Goal: Find specific page/section

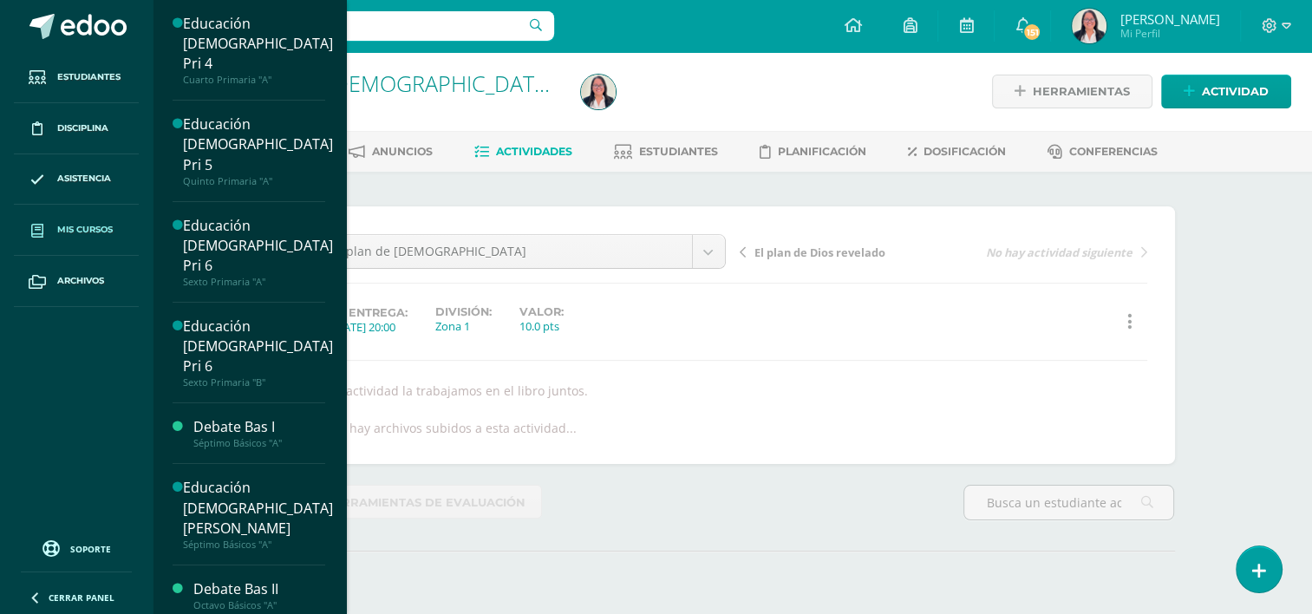
click at [95, 238] on link "Mis cursos" at bounding box center [76, 230] width 125 height 51
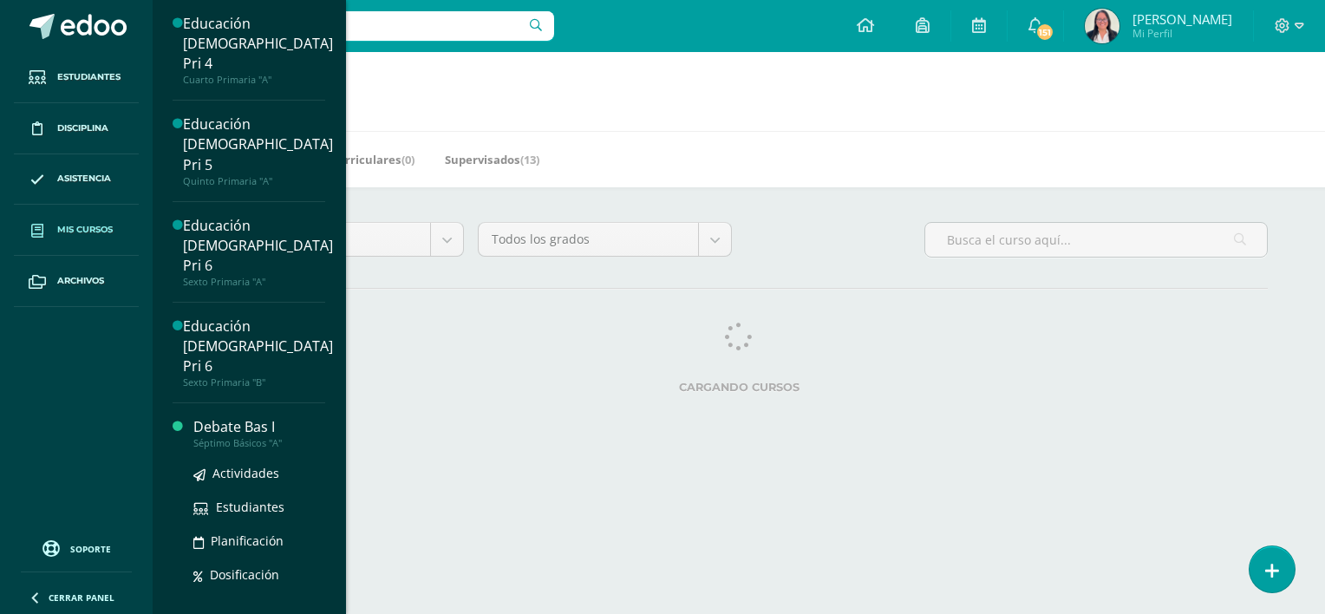
click at [228, 417] on div "Debate Bas I" at bounding box center [259, 427] width 132 height 20
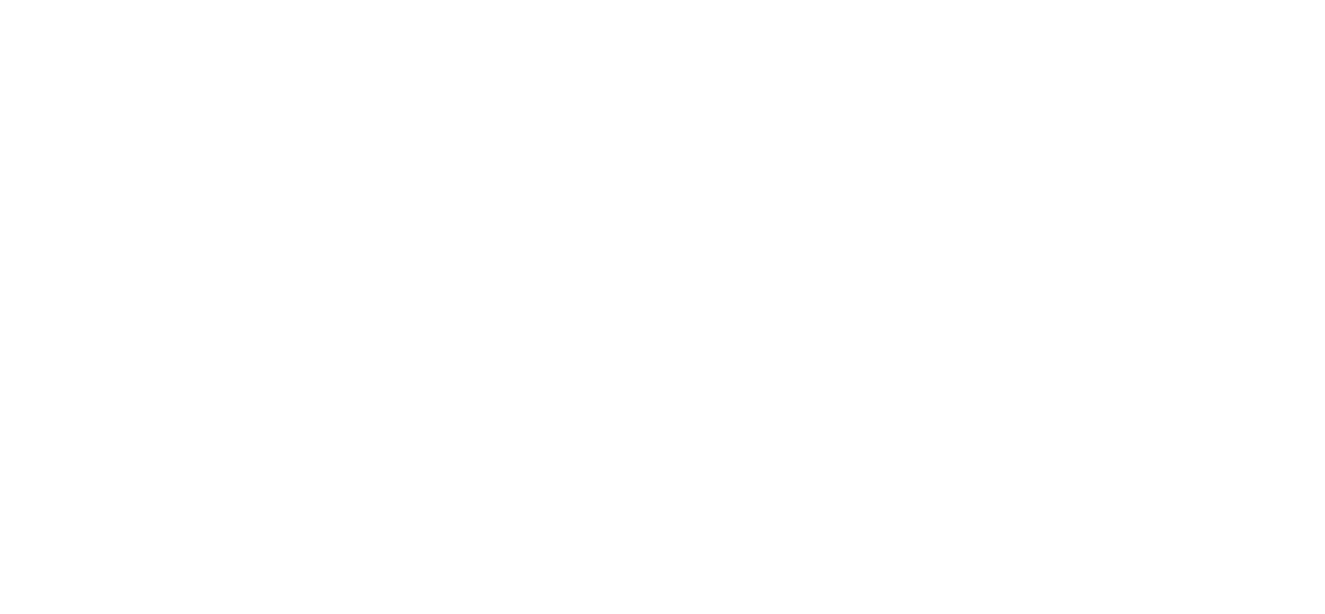
click at [0, 0] on html at bounding box center [0, 0] width 0 height 0
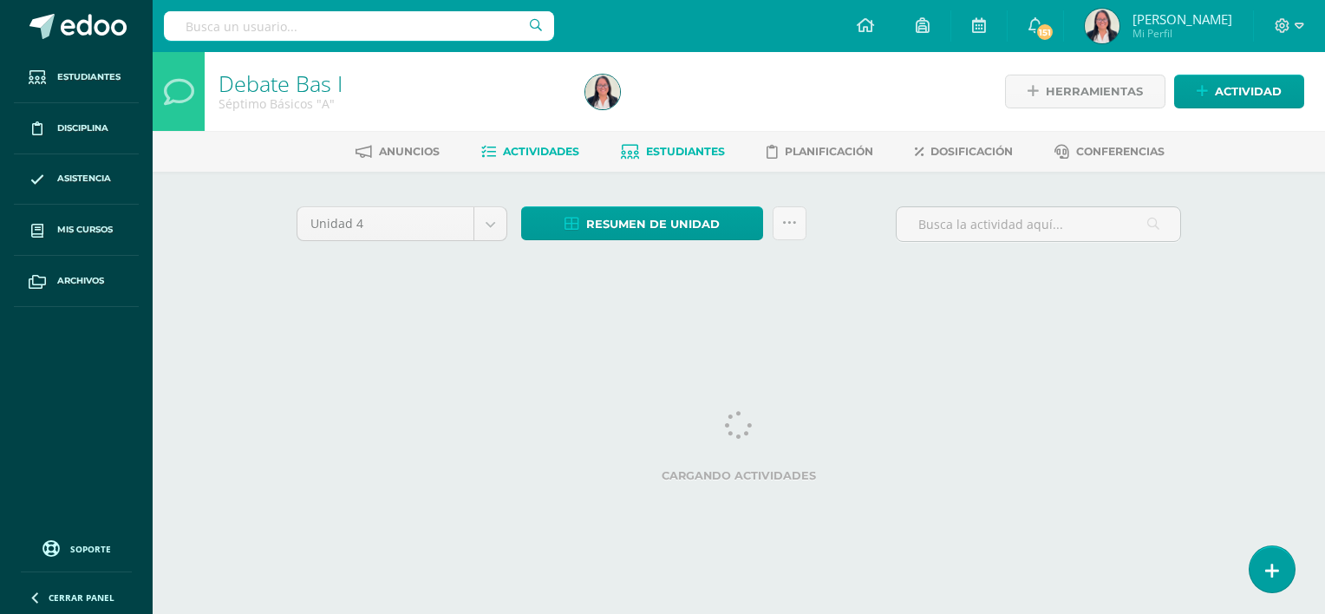
click at [689, 154] on span "Estudiantes" at bounding box center [685, 151] width 79 height 13
